Goal: Task Accomplishment & Management: Complete application form

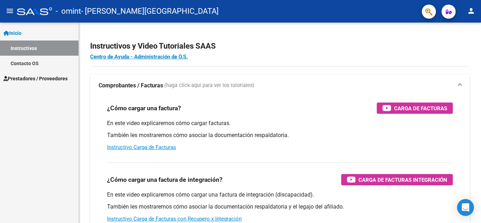
click at [41, 75] on span "Prestadores / Proveedores" at bounding box center [36, 79] width 64 height 8
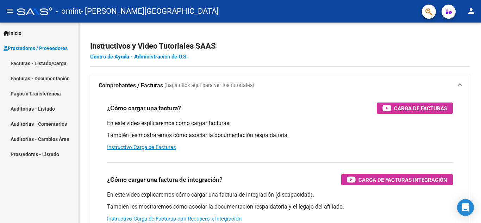
click at [40, 63] on link "Facturas - Listado/Carga" at bounding box center [39, 63] width 79 height 15
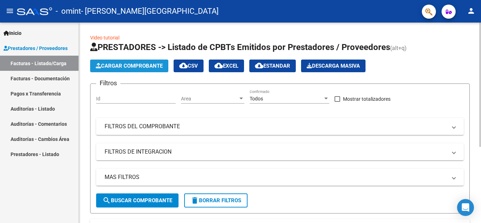
click at [134, 66] on span "Cargar Comprobante" at bounding box center [129, 66] width 67 height 6
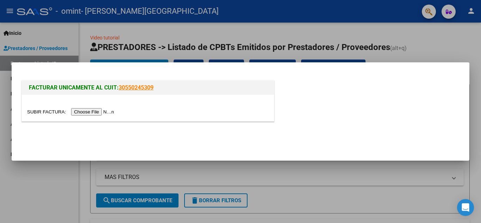
click at [103, 111] on input "file" at bounding box center [71, 111] width 89 height 7
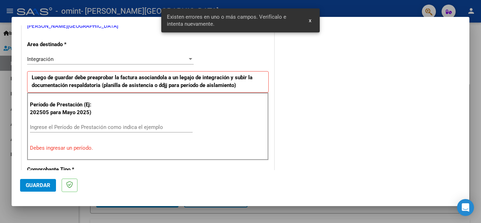
scroll to position [166, 0]
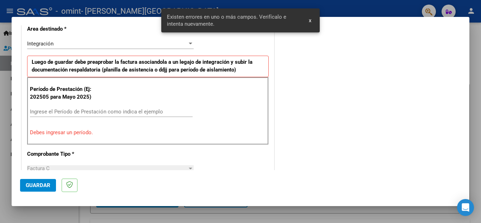
click at [122, 110] on input "Ingrese el Período de Prestación como indica el ejemplo" at bounding box center [111, 112] width 163 height 6
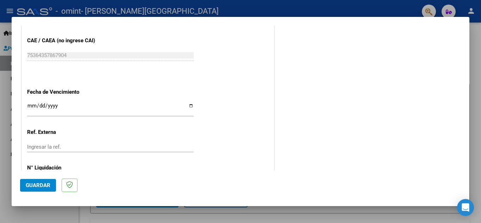
scroll to position [448, 0]
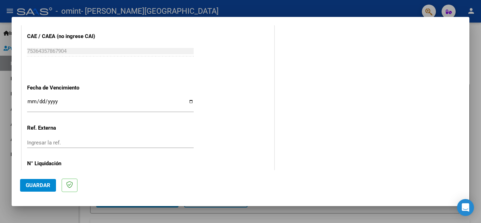
type input "202508"
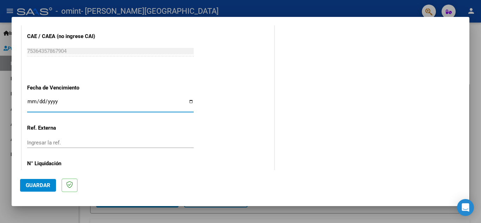
click at [191, 101] on input "Ingresar la fecha" at bounding box center [110, 104] width 167 height 11
type input "[DATE]"
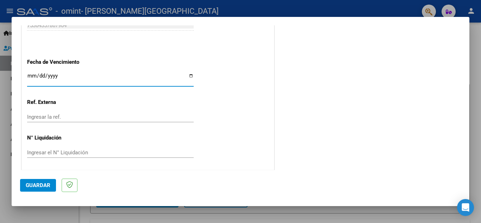
scroll to position [475, 0]
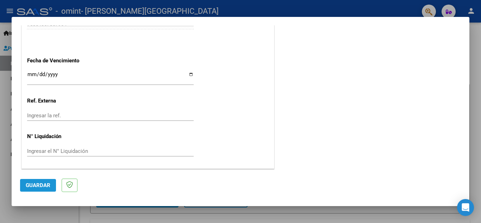
click at [34, 182] on button "Guardar" at bounding box center [38, 185] width 36 height 13
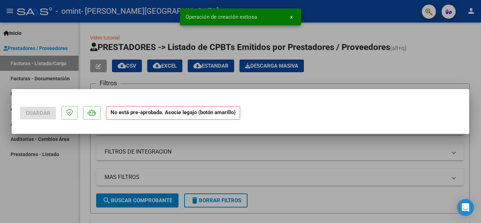
scroll to position [0, 0]
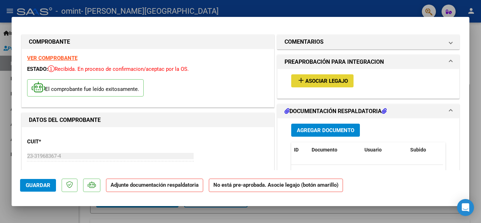
click at [330, 80] on span "Asociar Legajo" at bounding box center [326, 81] width 43 height 6
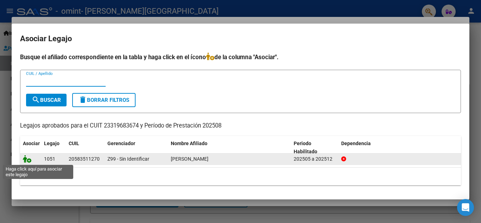
click at [28, 159] on icon at bounding box center [27, 159] width 8 height 8
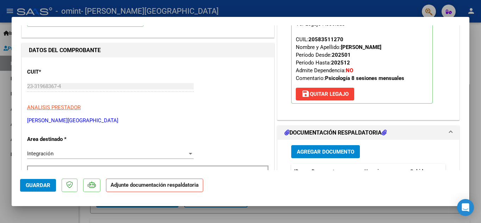
scroll to position [70, 0]
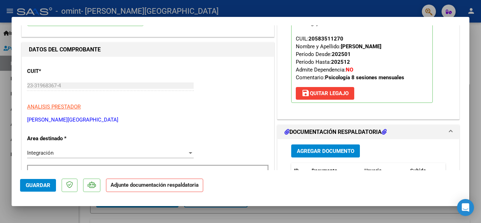
click at [321, 148] on span "Agregar Documento" at bounding box center [325, 151] width 57 height 6
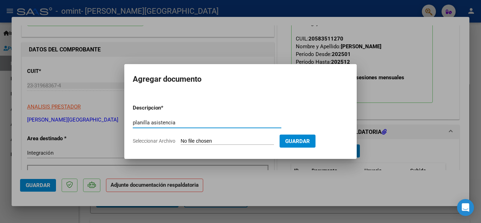
type input "planilla asistencia"
click at [250, 143] on input "Seleccionar Archivo" at bounding box center [227, 141] width 93 height 7
type input "C:\fakepath\[PERSON_NAME] planilla agosto.pdf"
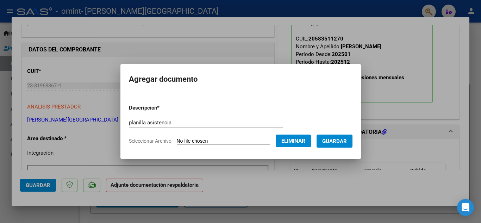
click at [344, 141] on span "Guardar" at bounding box center [334, 141] width 25 height 6
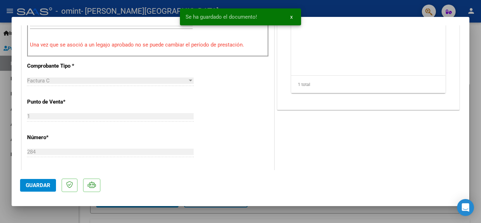
scroll to position [247, 0]
click at [39, 187] on span "Guardar" at bounding box center [38, 185] width 25 height 6
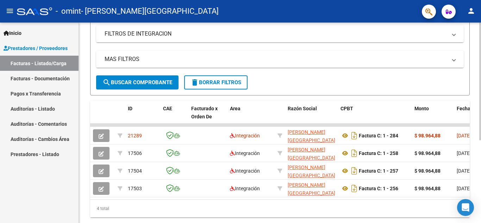
scroll to position [141, 0]
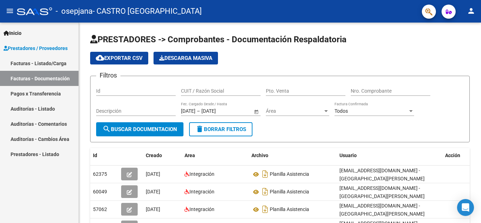
click at [47, 75] on link "Facturas - Documentación" at bounding box center [39, 78] width 79 height 15
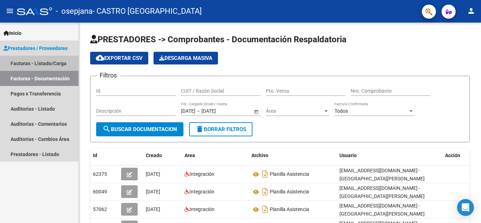
click at [51, 64] on link "Facturas - Listado/Carga" at bounding box center [39, 63] width 79 height 15
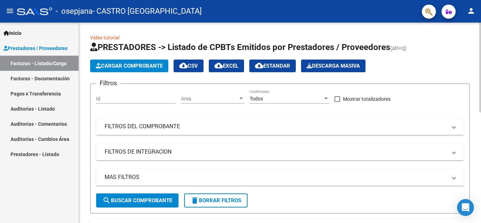
click at [126, 67] on span "Cargar Comprobante" at bounding box center [129, 66] width 67 height 6
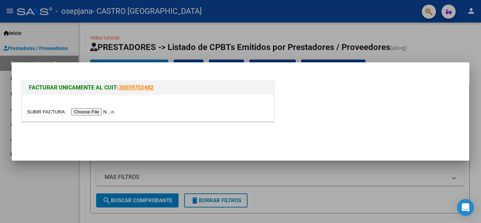
click at [105, 110] on input "file" at bounding box center [71, 111] width 89 height 7
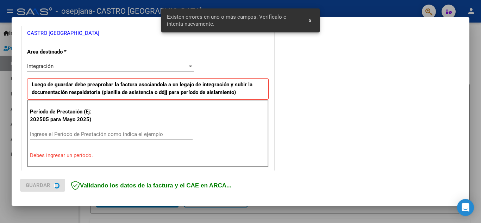
scroll to position [160, 0]
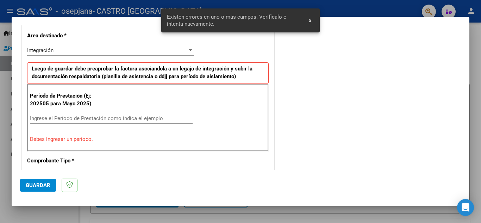
click at [104, 118] on input "Ingrese el Período de Prestación como indica el ejemplo" at bounding box center [111, 118] width 163 height 6
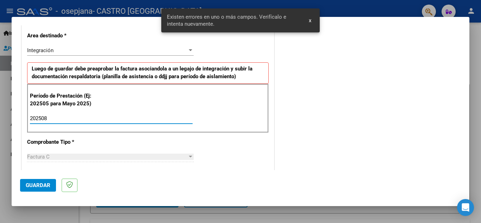
type input "202508"
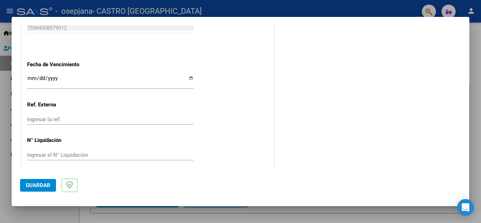
scroll to position [475, 0]
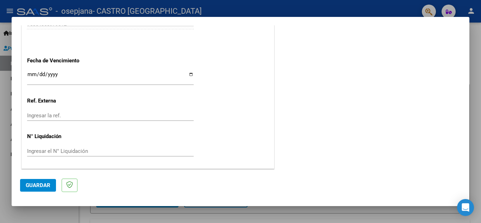
click at [189, 75] on input "Ingresar la fecha" at bounding box center [110, 77] width 167 height 11
type input "[DATE]"
click at [36, 184] on span "Guardar" at bounding box center [38, 185] width 25 height 6
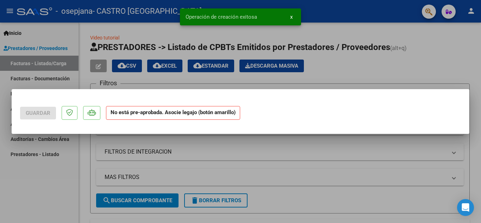
scroll to position [0, 0]
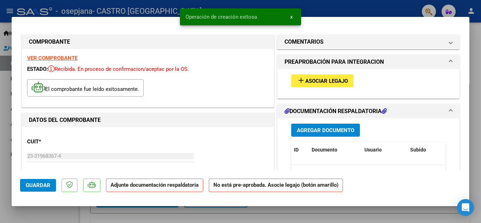
click at [316, 80] on span "Asociar Legajo" at bounding box center [326, 81] width 43 height 6
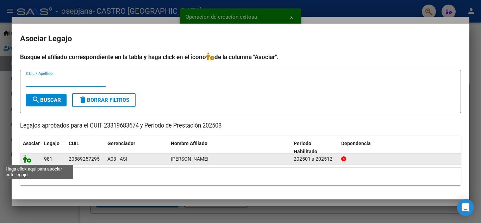
click at [25, 157] on icon at bounding box center [27, 159] width 8 height 8
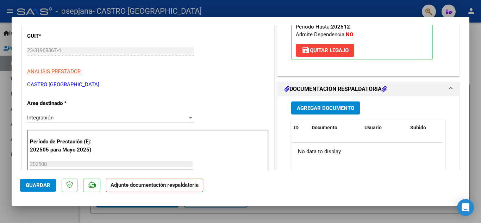
scroll to position [141, 0]
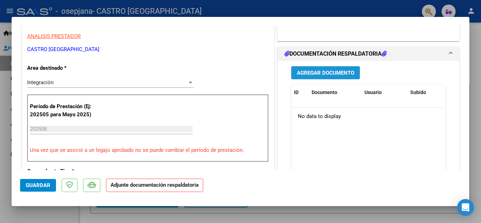
click at [310, 75] on span "Agregar Documento" at bounding box center [325, 73] width 57 height 6
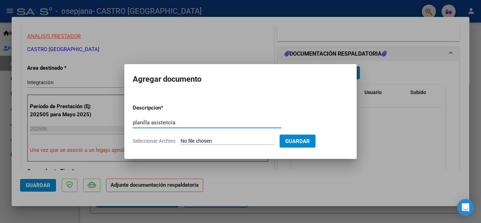
type input "planilla asistencia"
click at [252, 144] on input "Seleccionar Archivo" at bounding box center [227, 141] width 93 height 7
type input "C:\fakepath\FLORENTIN AMADEO PLANILLA AGOSTO.pdf"
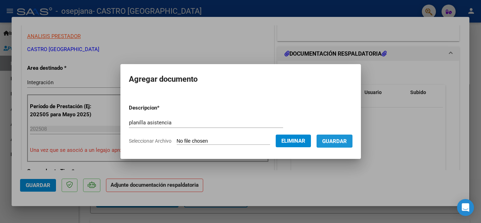
click at [342, 140] on span "Guardar" at bounding box center [334, 141] width 25 height 6
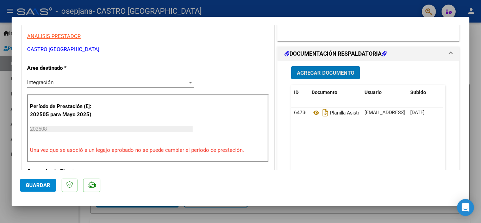
scroll to position [247, 0]
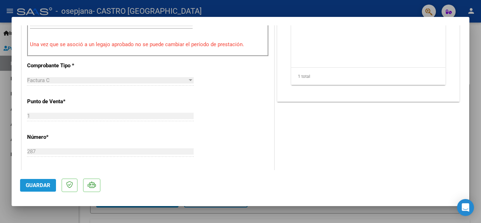
click at [45, 186] on span "Guardar" at bounding box center [38, 185] width 25 height 6
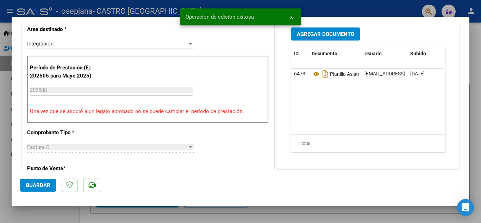
scroll to position [141, 0]
